Goal: Find specific page/section: Find specific page/section

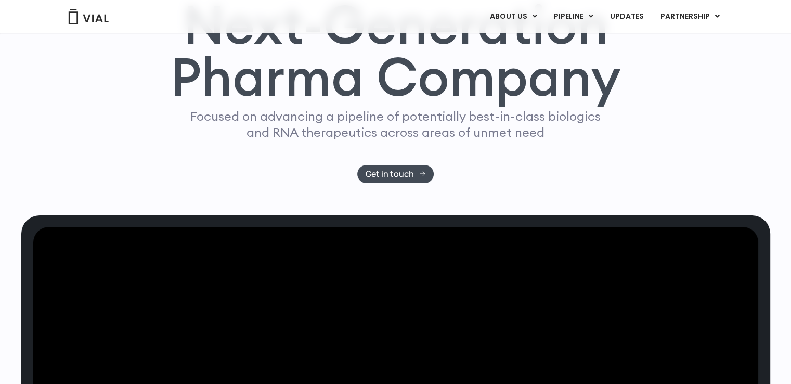
scroll to position [156, 0]
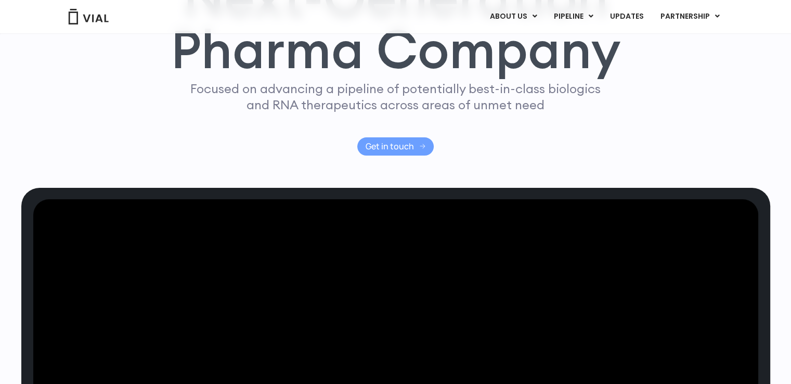
click at [411, 150] on span "Get in touch" at bounding box center [389, 146] width 48 height 8
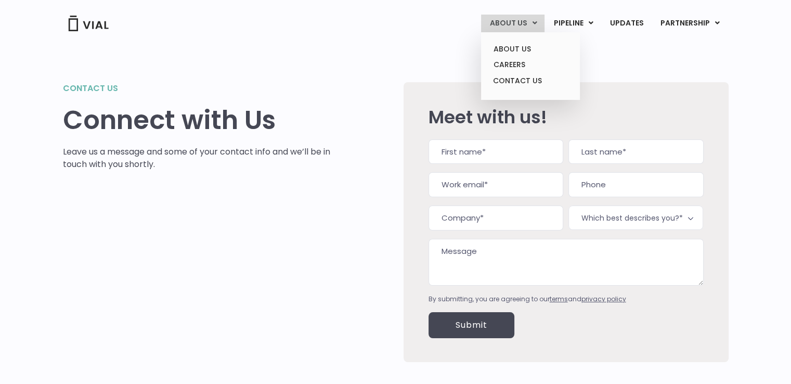
click at [507, 24] on link "ABOUT US" at bounding box center [512, 24] width 63 height 18
click at [506, 47] on link "ABOUT US" at bounding box center [529, 49] width 91 height 16
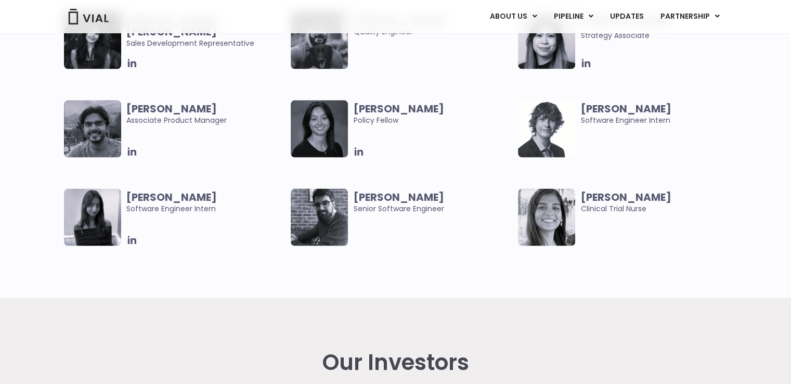
scroll to position [2131, 0]
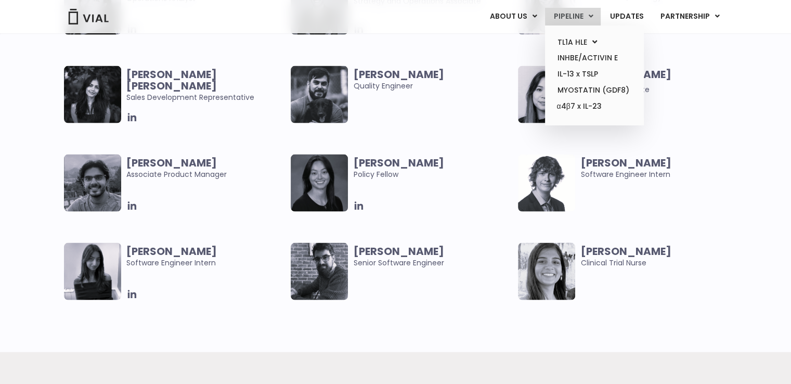
click at [565, 21] on link "PIPELINE" at bounding box center [573, 17] width 56 height 18
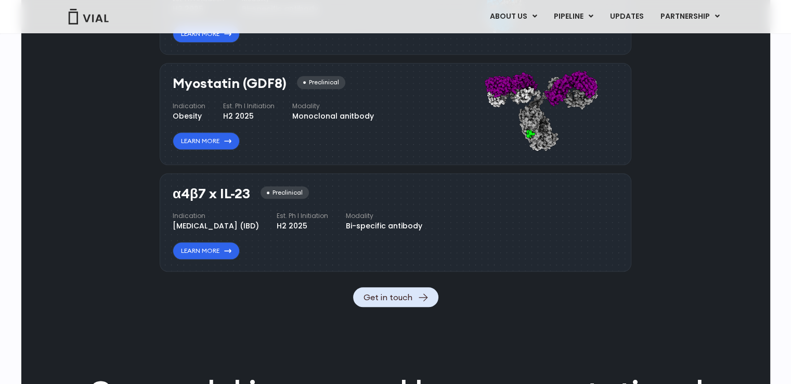
scroll to position [1124, 0]
